Goal: Information Seeking & Learning: Learn about a topic

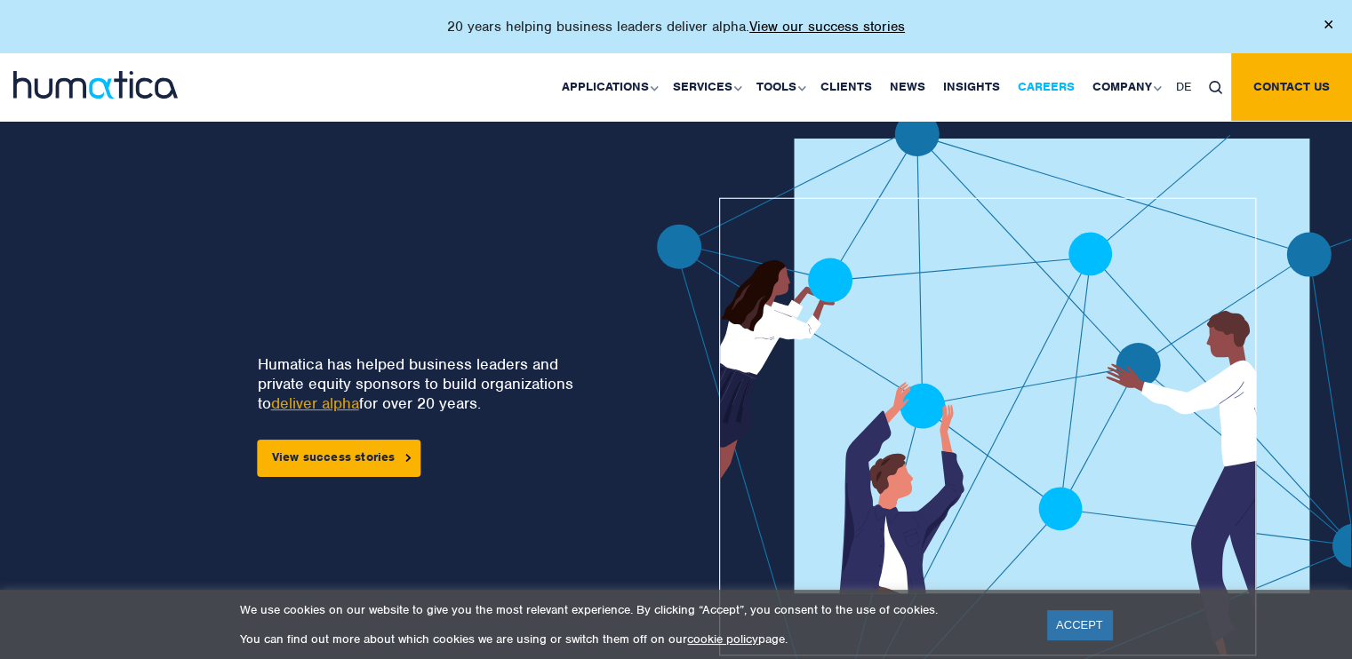
click at [1052, 88] on link "Careers" at bounding box center [1046, 87] width 75 height 68
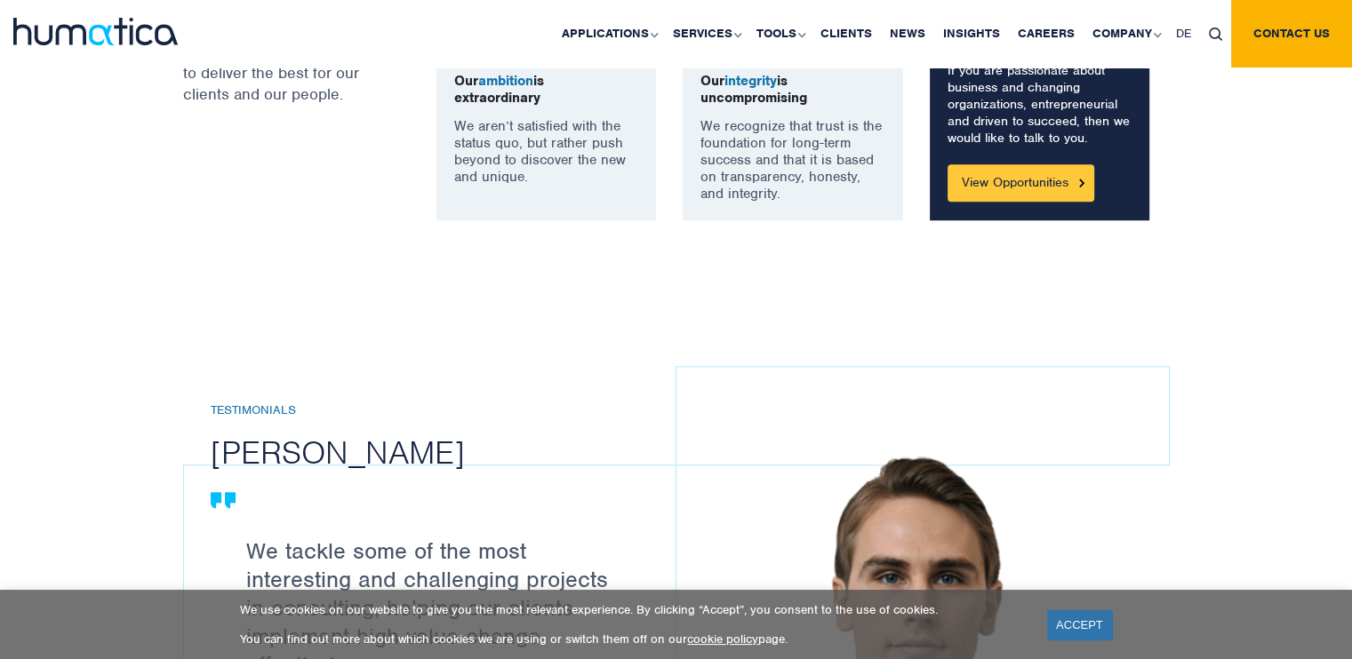
click at [1010, 179] on link "View Opportunities" at bounding box center [1020, 182] width 147 height 37
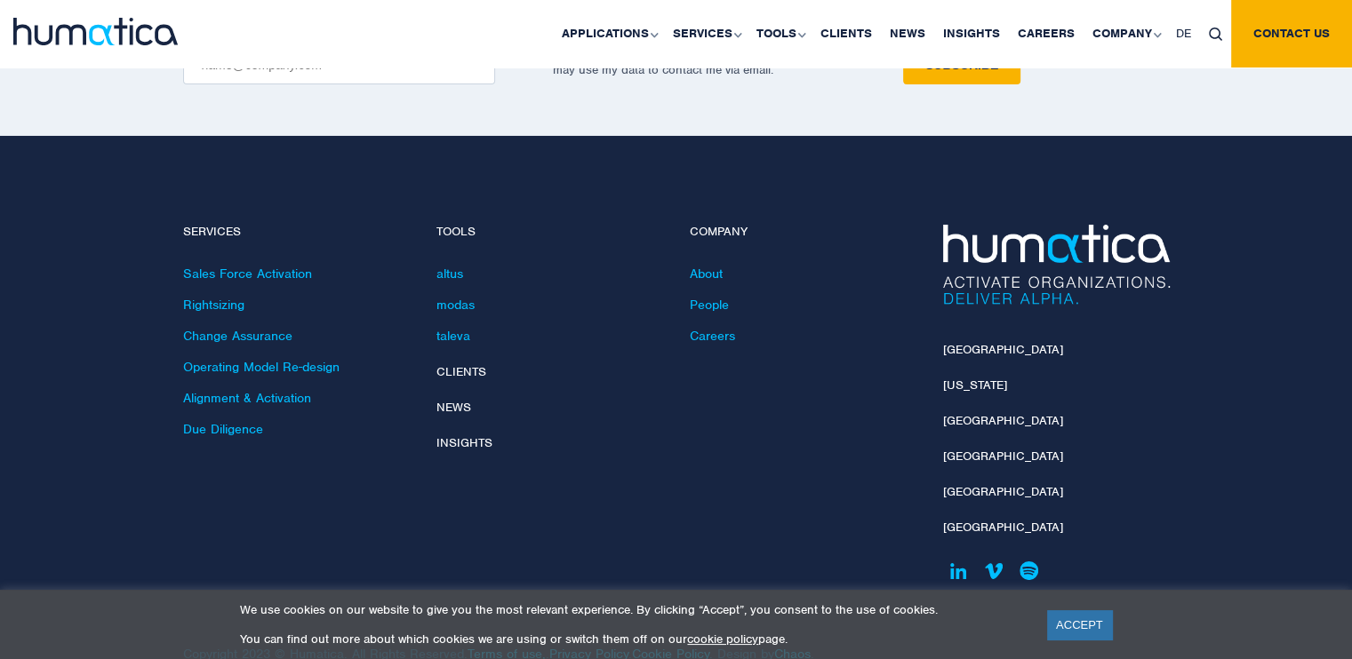
scroll to position [6419, 0]
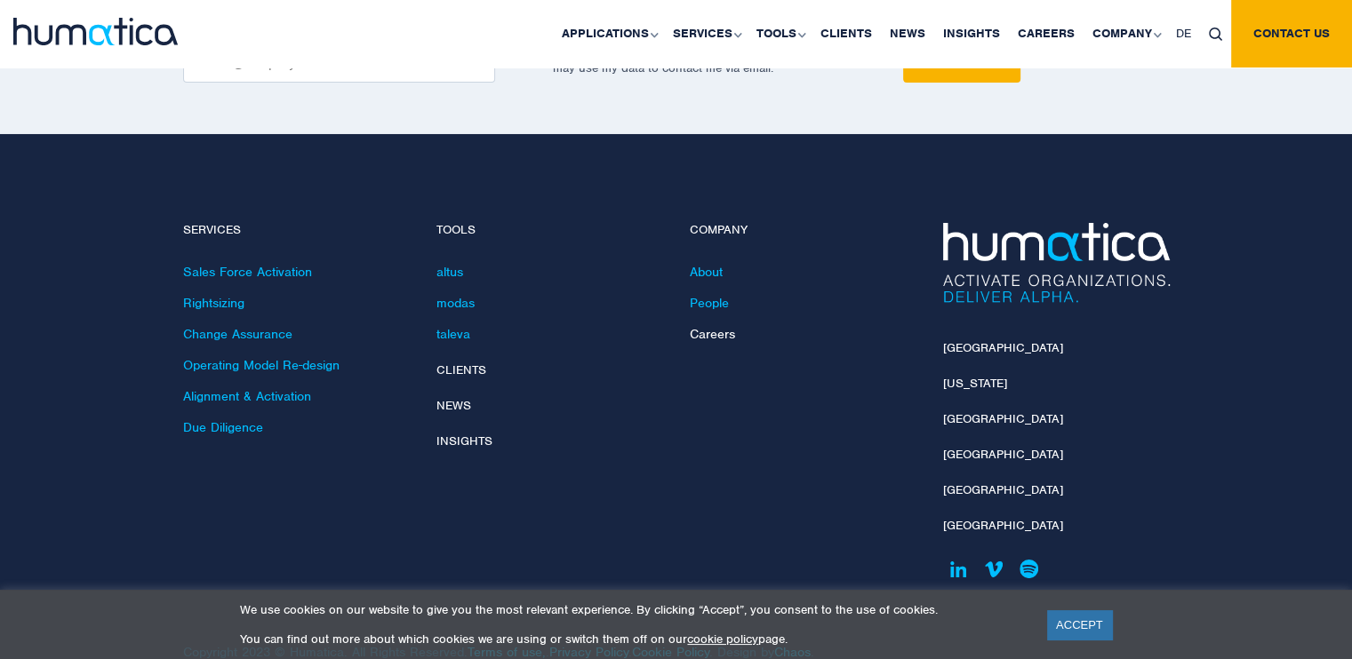
click at [721, 326] on link "Careers" at bounding box center [712, 334] width 45 height 16
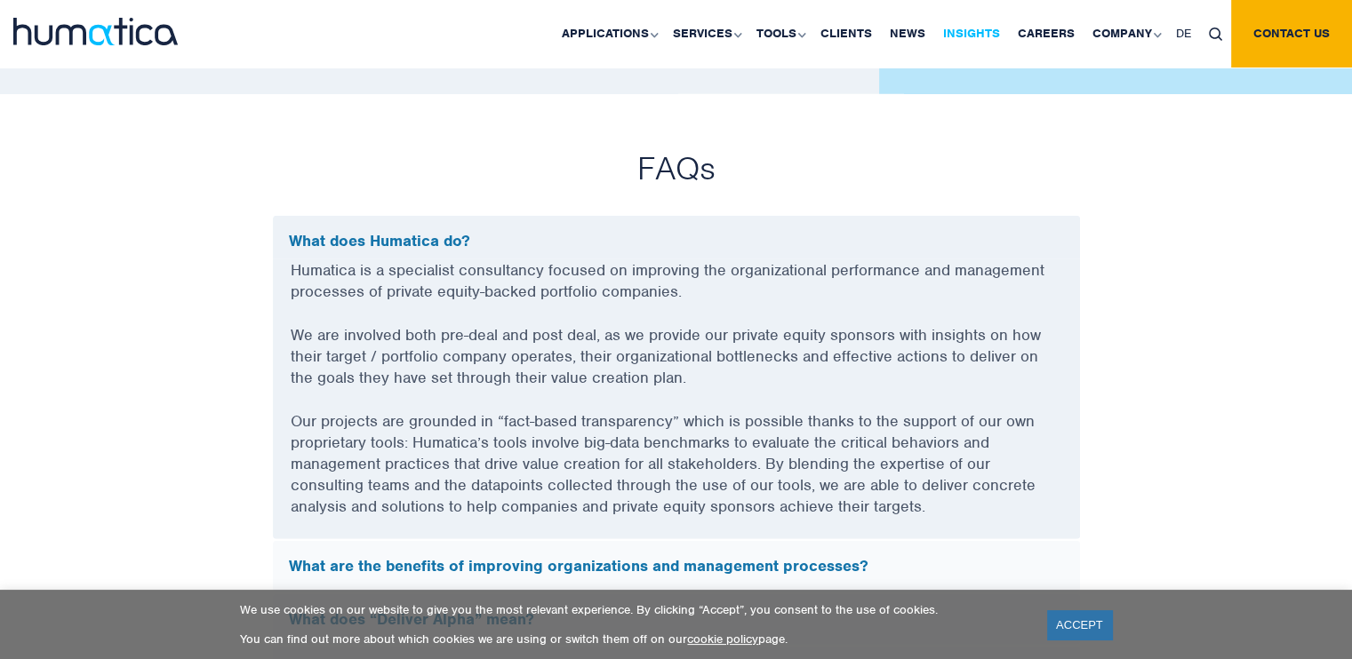
scroll to position [5389, 0]
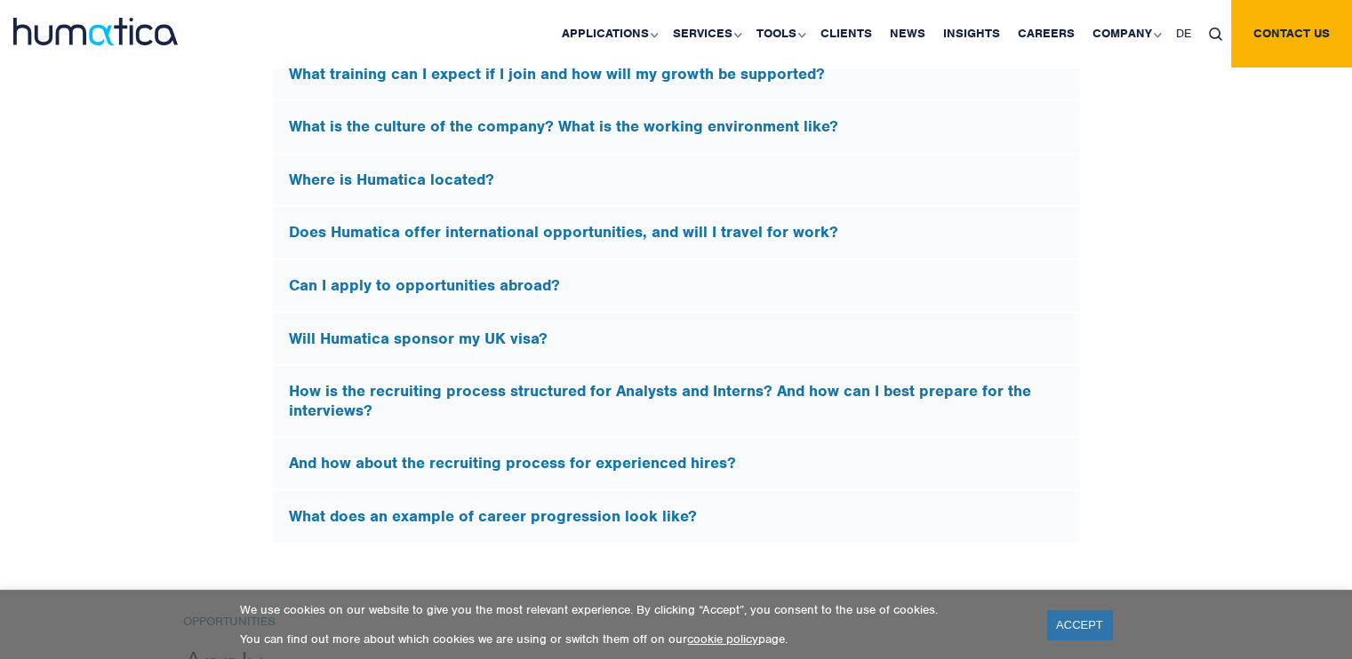
click at [960, 330] on h5 "Will Humatica sponsor my UK visa?" at bounding box center [676, 340] width 775 height 20
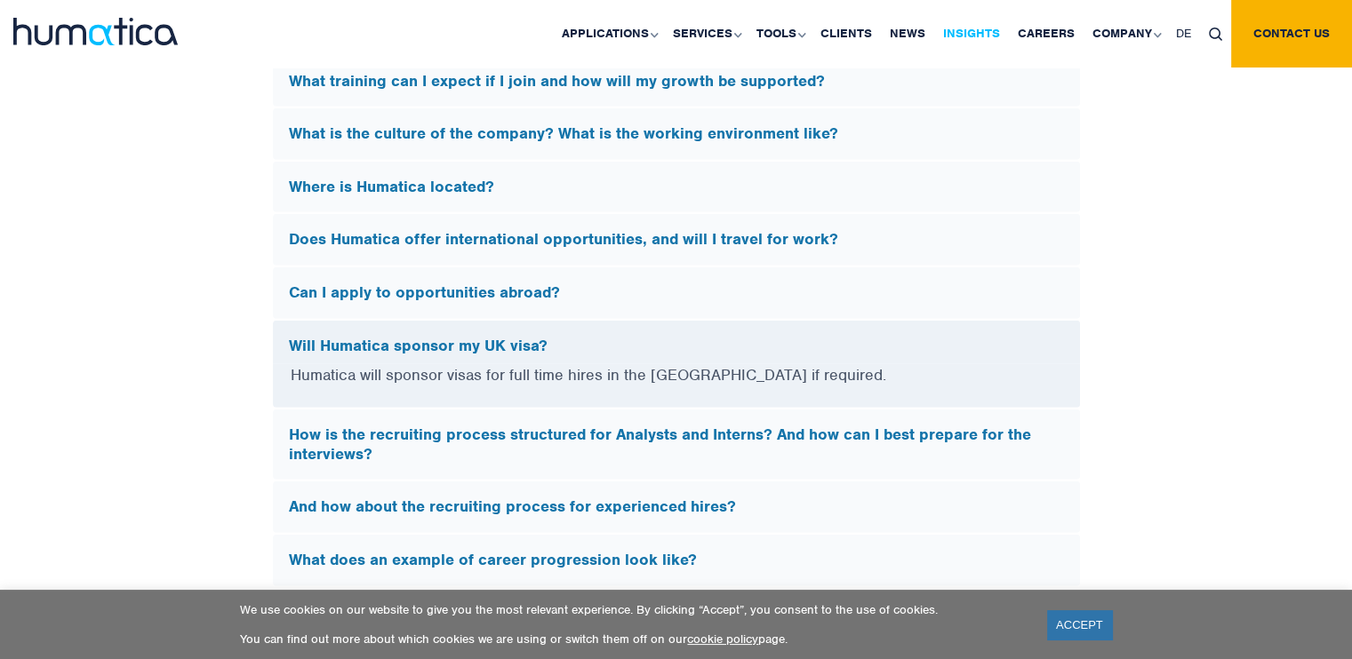
scroll to position [5901, 0]
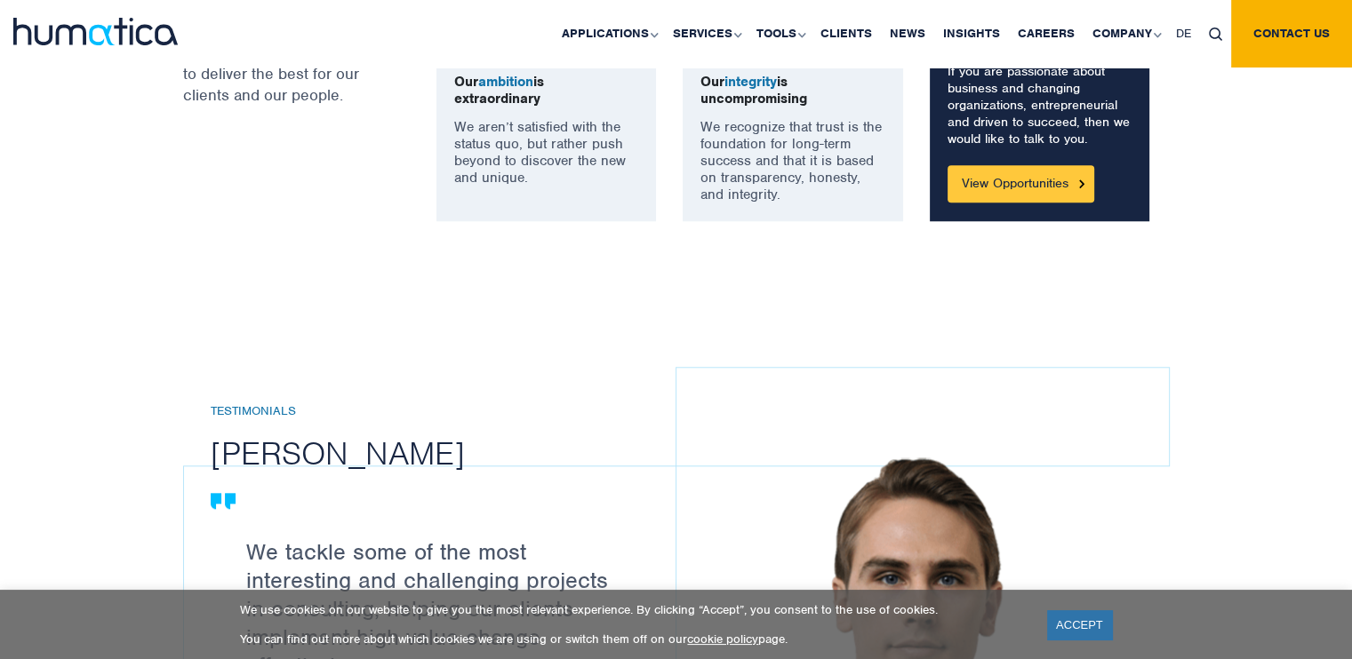
click at [1017, 184] on link "View Opportunities" at bounding box center [1020, 183] width 147 height 37
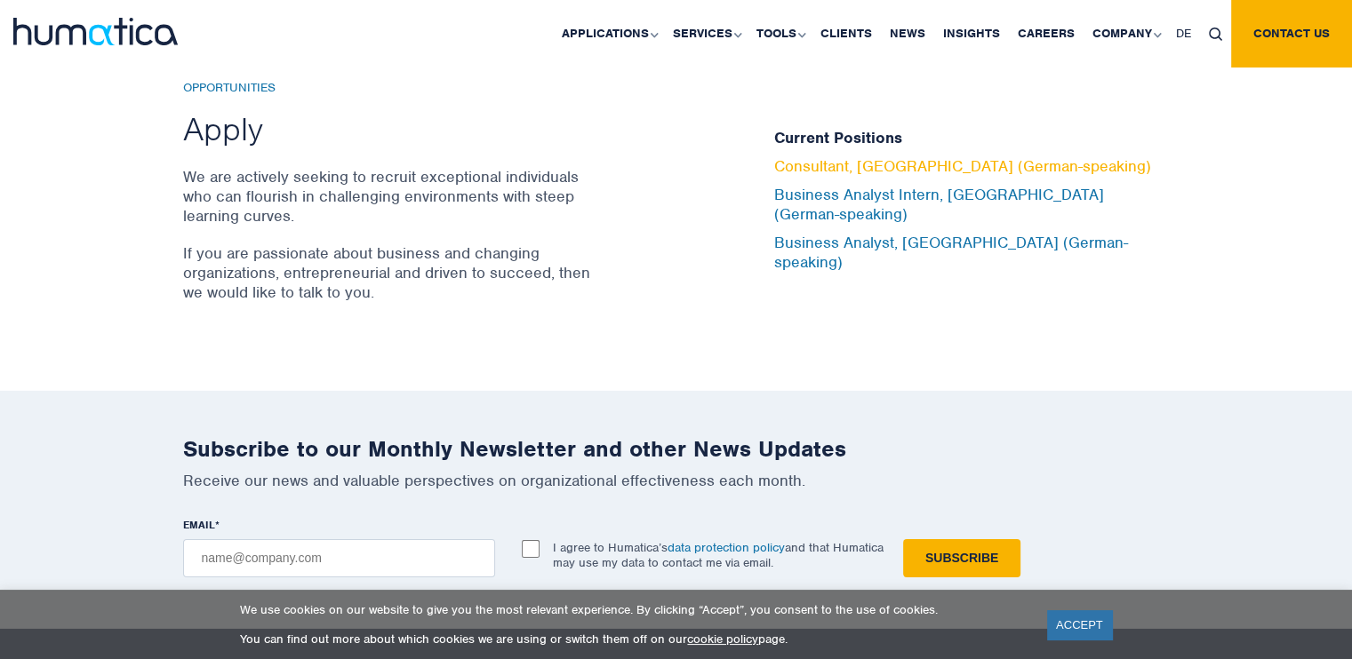
click at [1004, 176] on link "Consultant, [GEOGRAPHIC_DATA] (German-speaking)" at bounding box center [962, 166] width 377 height 20
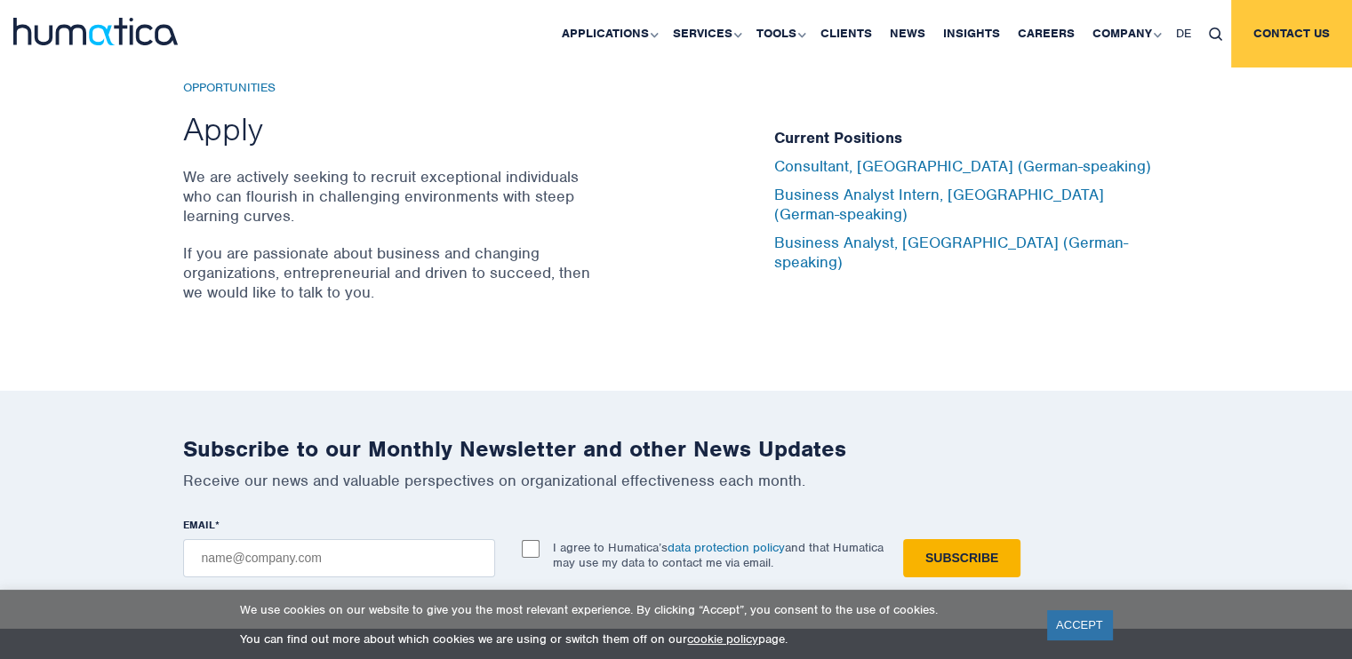
click at [1282, 35] on link "Contact us" at bounding box center [1291, 34] width 121 height 68
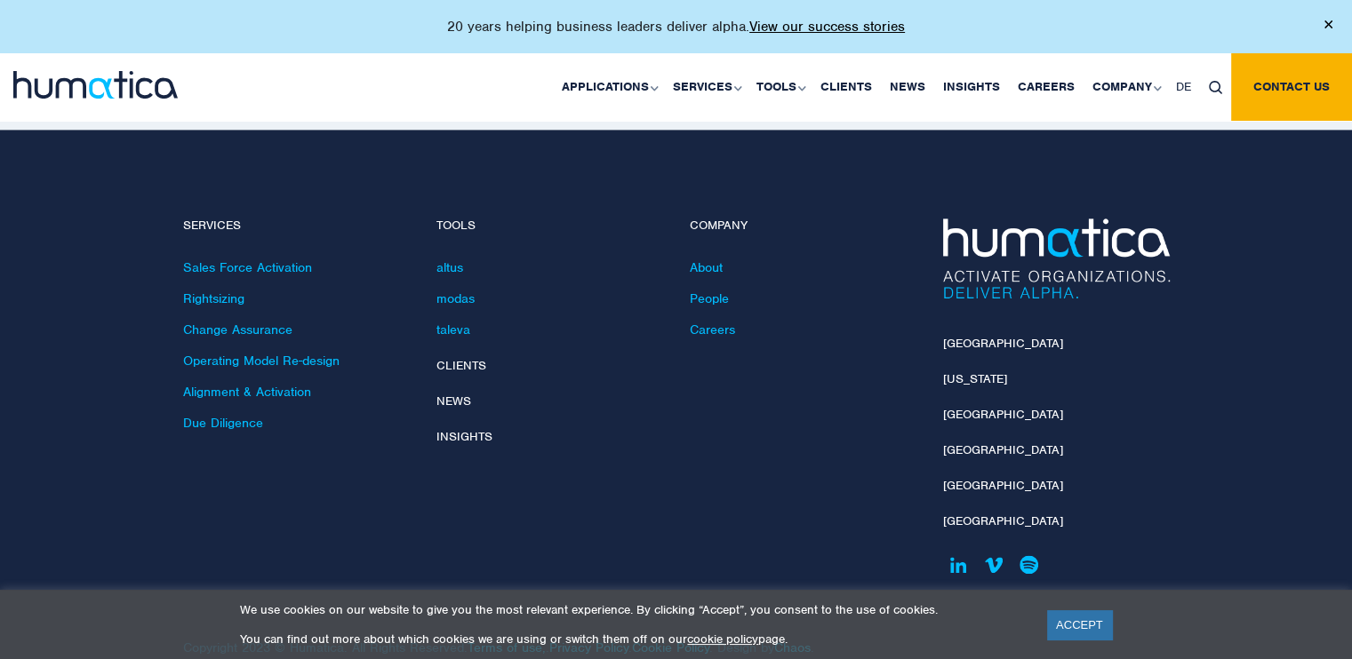
scroll to position [2392, 0]
